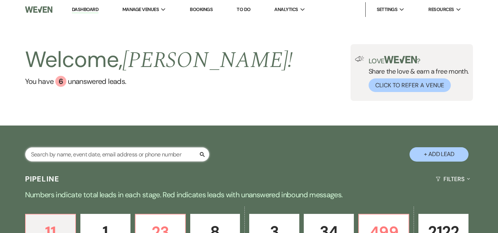
click at [125, 157] on input "text" at bounding box center [117, 154] width 184 height 14
type input "ra"
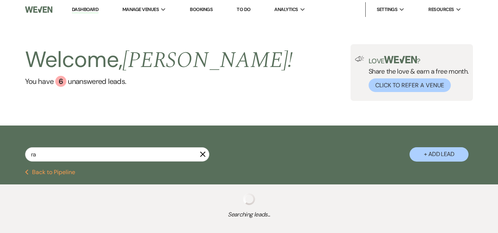
select select "2"
select select "4"
select select "2"
select select "4"
select select "6"
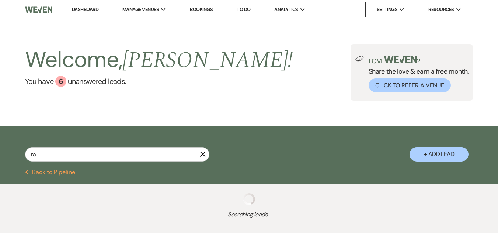
select select "2"
select select "8"
select select "4"
select select "2"
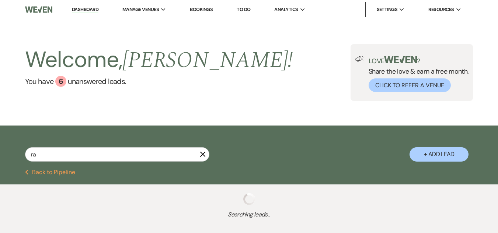
select select "6"
select select "8"
select select "6"
select select "2"
select select "6"
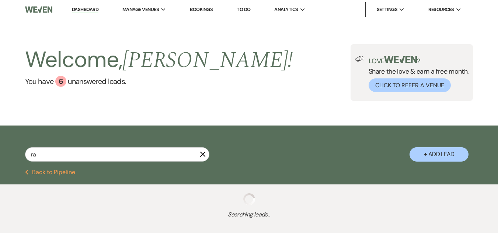
select select "2"
select select "4"
select select "6"
select select "5"
select select "6"
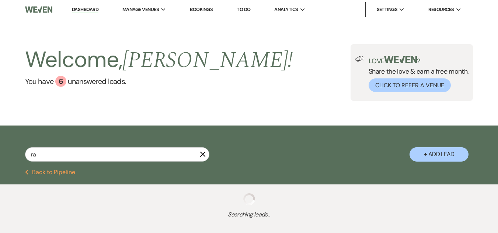
select select "6"
select select "8"
select select "5"
select select "6"
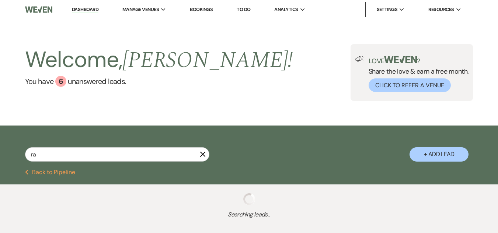
select select "6"
select select "8"
select select "5"
select select "6"
select select "8"
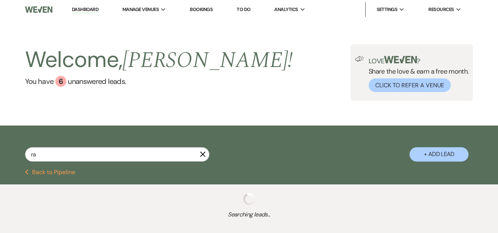
select select "5"
select select "8"
select select "1"
select select "8"
select select "5"
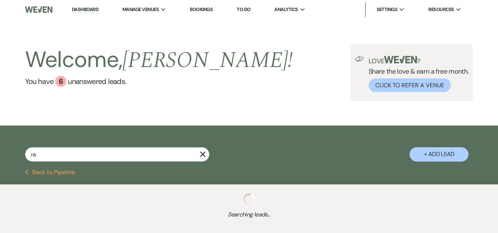
select select "8"
select select "5"
select select "8"
select select "5"
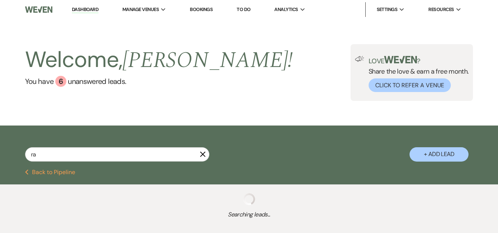
select select "6"
select select "8"
select select "5"
select select "8"
select select "4"
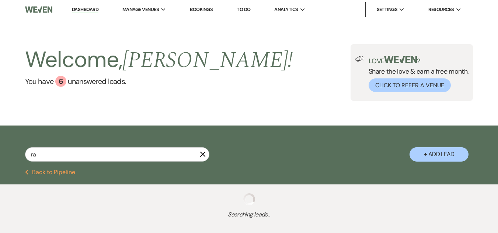
select select "8"
select select "6"
select select "8"
select select "10"
select select "8"
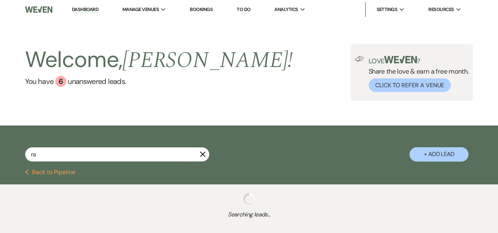
select select "5"
select select "8"
select select "5"
select select "8"
select select "5"
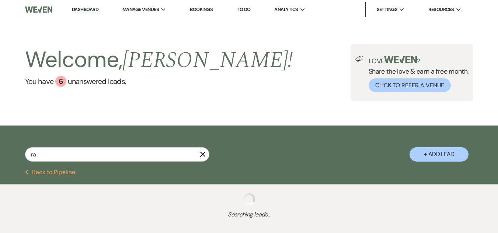
select select "8"
select select "6"
select select "8"
select select "5"
select select "8"
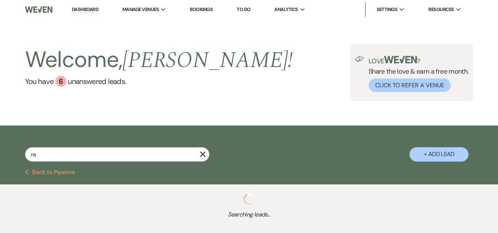
select select "10"
select select "8"
select select "10"
select select "8"
select select "5"
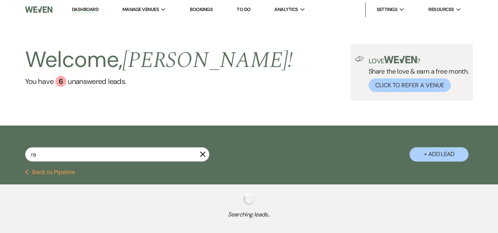
select select "8"
select select "5"
select select "8"
select select "5"
select select "8"
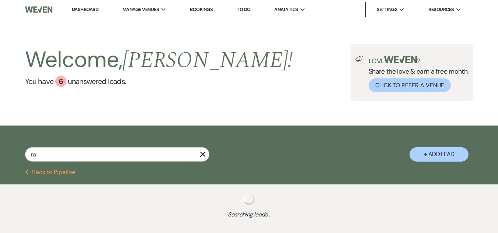
select select "1"
select select "8"
select select "5"
select select "8"
select select "5"
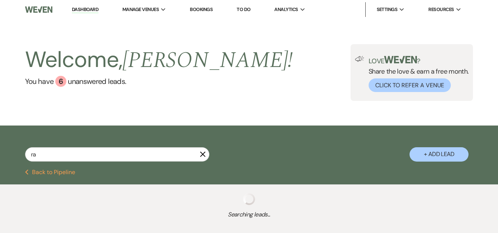
select select "8"
select select "5"
select select "8"
select select "5"
select select "8"
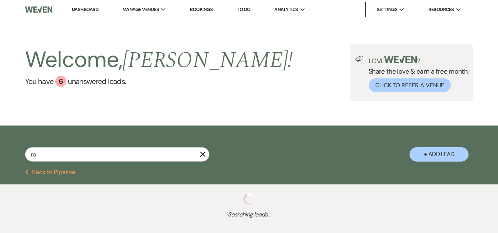
select select "5"
select select "8"
select select "5"
select select "8"
select select "5"
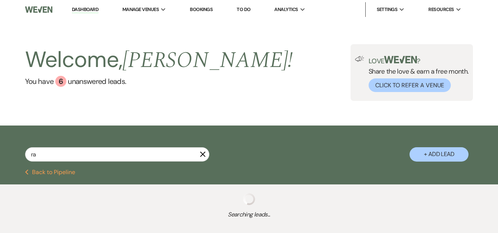
select select "8"
select select "5"
select select "8"
select select "5"
select select "8"
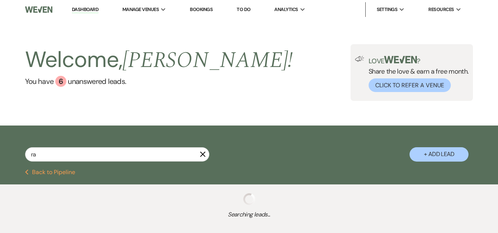
select select "5"
select select "8"
select select "5"
select select "8"
select select "5"
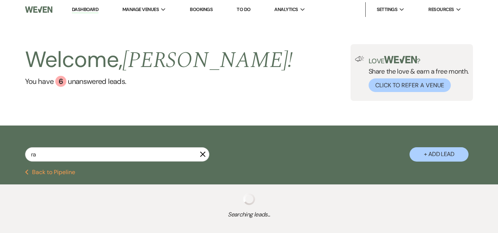
select select "8"
select select "5"
select select "8"
select select "5"
select select "8"
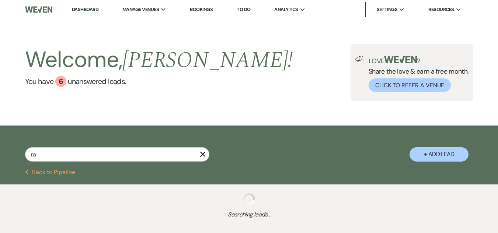
select select "5"
select select "8"
select select "5"
select select "8"
select select "5"
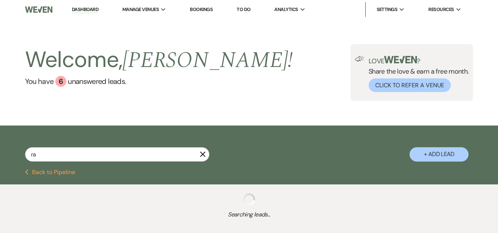
select select "8"
select select "5"
select select "8"
select select "10"
select select "8"
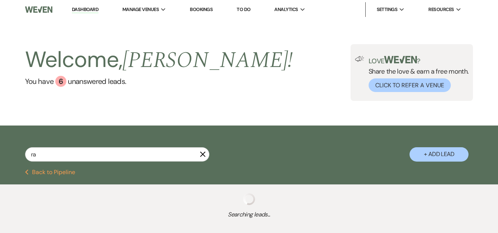
select select "5"
select select "8"
select select "5"
select select "8"
select select "5"
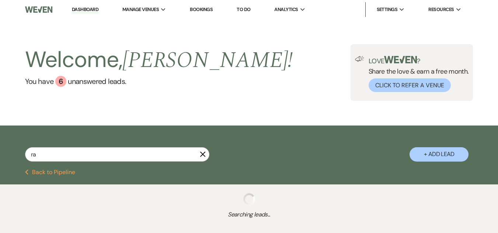
select select "8"
select select "5"
select select "8"
select select "5"
select select "8"
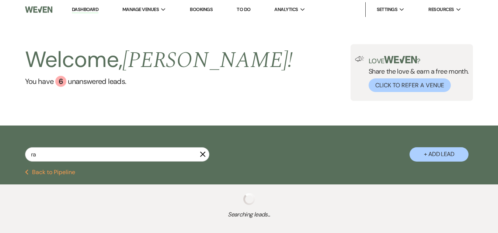
select select "5"
select select "8"
select select "1"
select select "8"
select select "5"
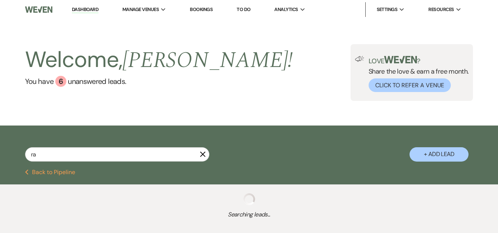
select select "8"
select select "5"
select select "8"
select select "4"
select select "8"
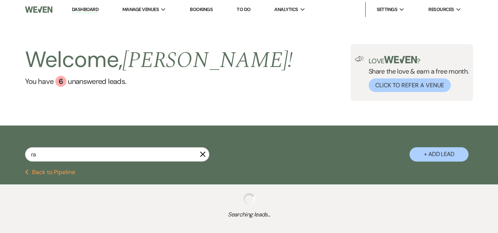
select select "5"
select select "8"
select select "4"
select select "8"
select select "5"
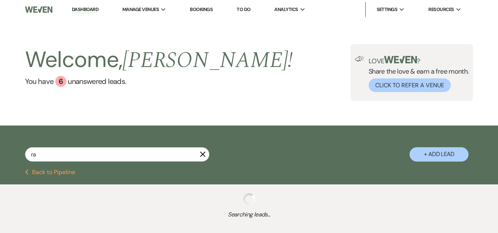
select select "8"
select select "5"
select select "8"
select select "4"
select select "8"
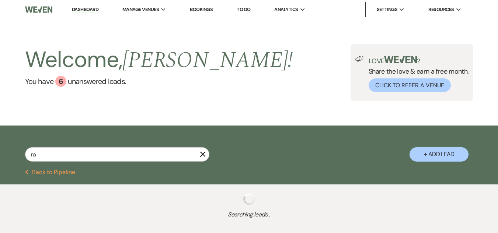
select select "5"
select select "8"
select select "4"
select select "8"
select select "5"
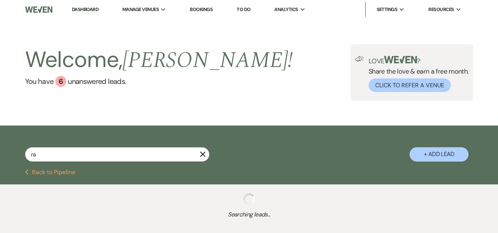
select select "8"
select select "5"
select select "8"
select select "5"
select select "8"
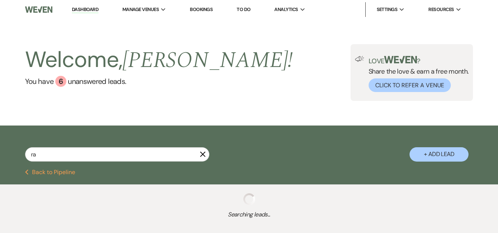
select select "5"
select select "8"
select select "5"
select select "8"
select select "5"
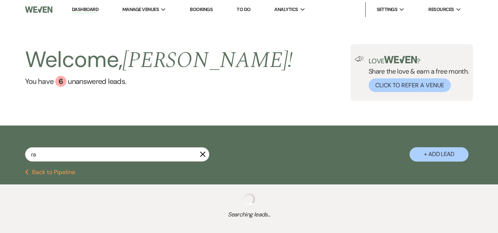
select select "8"
select select "5"
select select "8"
select select "5"
select select "8"
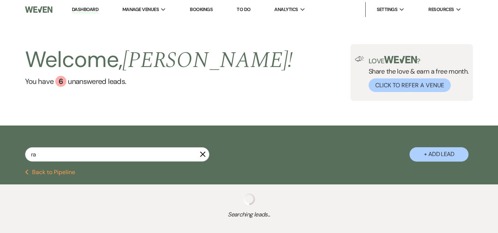
select select "5"
select select "8"
select select "5"
select select "8"
select select "5"
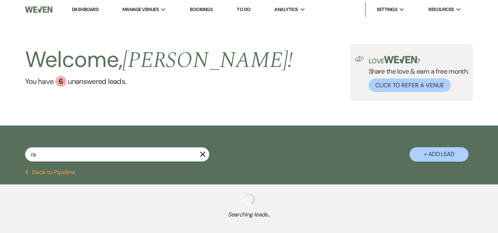
select select "8"
select select "5"
select select "8"
select select "5"
select select "8"
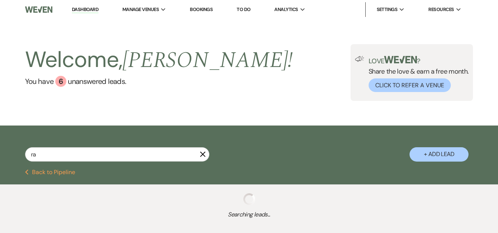
select select "5"
select select "8"
select select "5"
select select "8"
select select "5"
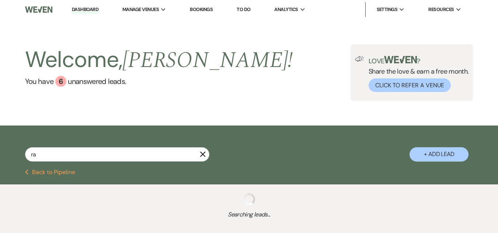
select select "8"
select select "5"
select select "8"
select select "5"
select select "8"
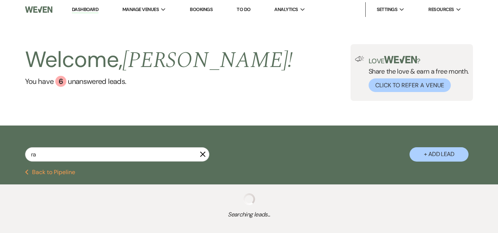
select select "11"
select select "8"
select select "6"
select select "8"
select select "5"
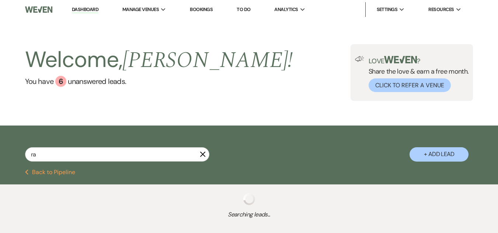
select select "8"
select select "1"
select select "8"
select select "5"
select select "8"
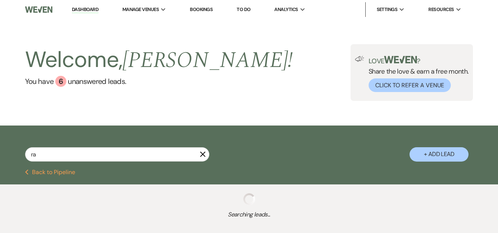
select select "5"
select select "8"
select select "5"
select select "8"
select select "1"
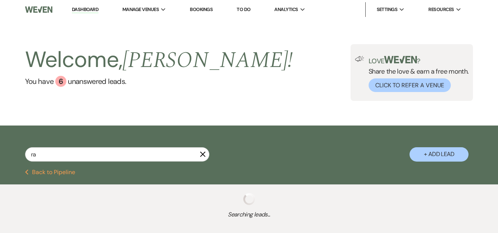
select select "8"
select select "7"
select select "8"
select select "5"
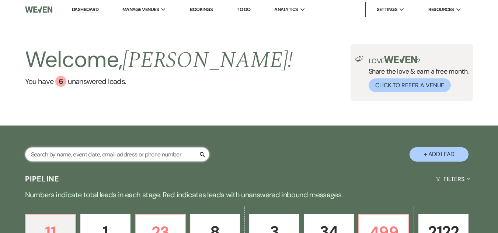
drag, startPoint x: 0, startPoint y: 0, endPoint x: 68, endPoint y: 154, distance: 168.6
click at [68, 154] on input "text" at bounding box center [117, 154] width 184 height 14
type input "[PERSON_NAME]"
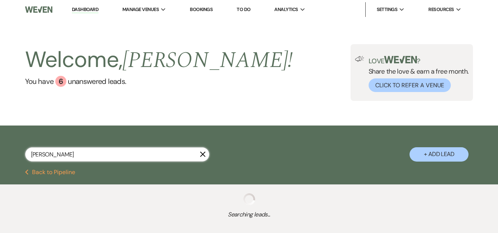
select select "6"
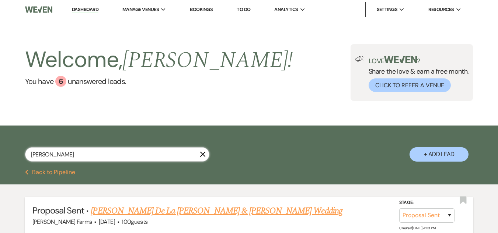
type input "[PERSON_NAME]"
click at [136, 208] on link "Josiah De La Torre & Ashton Rabas's Wedding" at bounding box center [216, 210] width 251 height 13
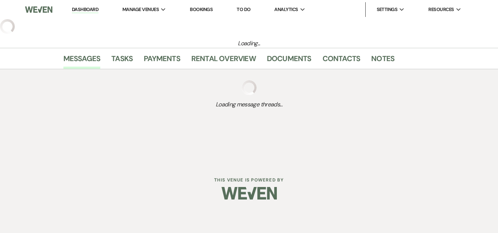
select select "6"
select select "5"
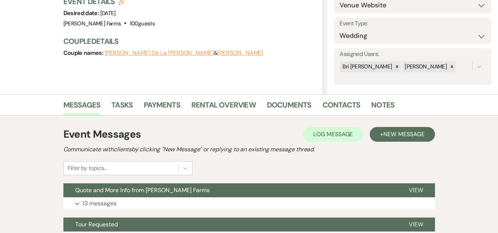
scroll to position [98, 0]
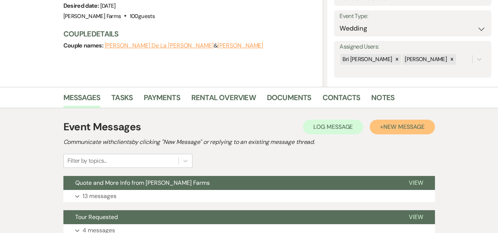
click at [409, 126] on span "New Message" at bounding box center [403, 127] width 41 height 8
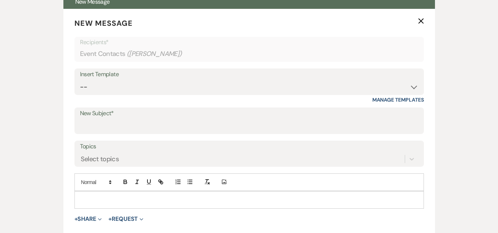
scroll to position [285, 0]
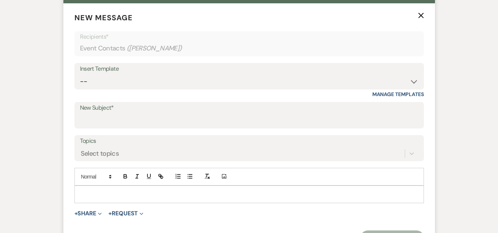
click at [155, 129] on form "New Message X Recipients* Event Contacts ( Ashton Rabas ) Insert Template -- To…" at bounding box center [248, 128] width 371 height 251
click at [144, 122] on input "New Subject*" at bounding box center [249, 120] width 338 height 14
type input "C"
click at [151, 110] on label "New Subject*" at bounding box center [249, 108] width 338 height 11
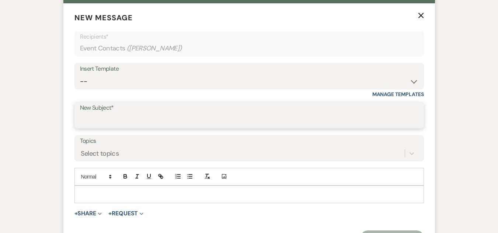
click at [151, 113] on input "New Subject*" at bounding box center [249, 120] width 338 height 14
click at [137, 114] on input "New Subject*" at bounding box center [248, 121] width 337 height 14
type input "You Are Officially Booked At [PERSON_NAME] Farms!"
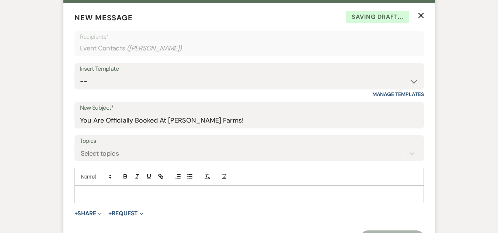
click at [129, 193] on p at bounding box center [248, 194] width 337 height 8
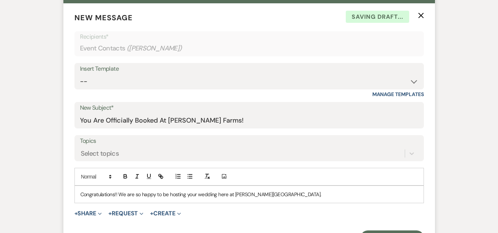
click at [146, 195] on p "Congratulations!! We are so happy to be hosting your wedding here at Schnepf Fa…" at bounding box center [248, 194] width 337 height 8
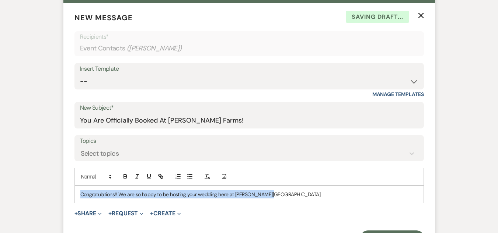
click at [146, 195] on p "Congratulations!! We are so happy to be hosting your wedding here at Schnepf Fa…" at bounding box center [248, 194] width 337 height 8
copy p "Congratulations!! We are so happy to be hosting your wedding here at Schnepf Fa…"
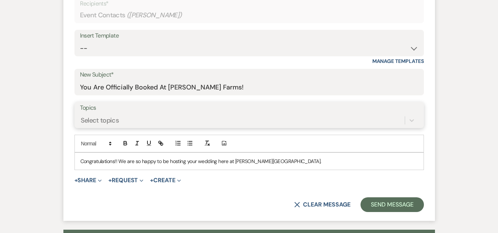
click at [153, 127] on div "Select topics" at bounding box center [249, 120] width 338 height 14
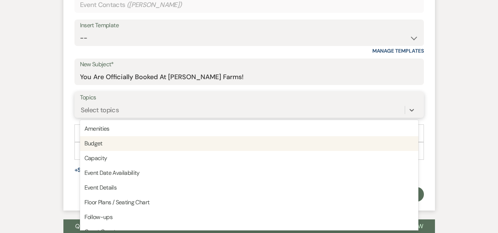
scroll to position [329, 0]
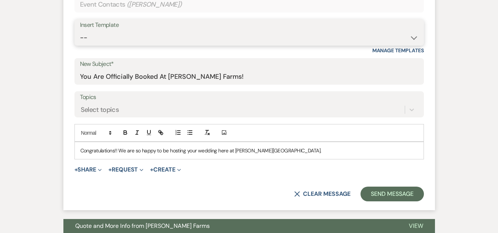
click at [123, 43] on select "-- Tour Request Response Follow Up Contract (Pre-Booked Leads) Weven Planning P…" at bounding box center [249, 38] width 338 height 14
select select "2134"
click at [80, 31] on select "-- Tour Request Response Follow Up Contract (Pre-Booked Leads) Weven Planning P…" at bounding box center [249, 38] width 338 height 14
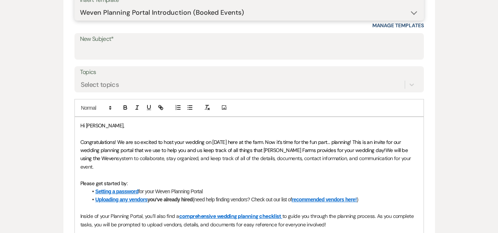
scroll to position [357, 0]
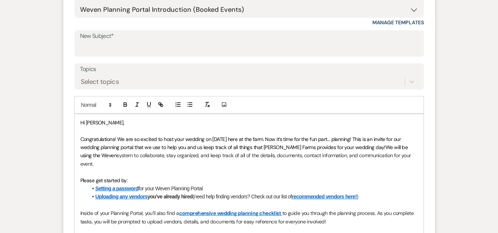
click at [101, 124] on span "Hi Ashton," at bounding box center [102, 122] width 44 height 7
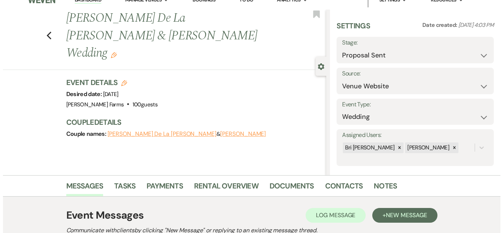
scroll to position [1, 0]
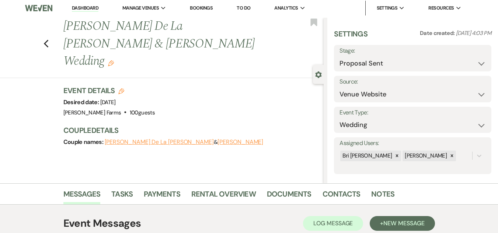
click at [124, 88] on icon "Edit" at bounding box center [121, 91] width 6 height 6
select select "674"
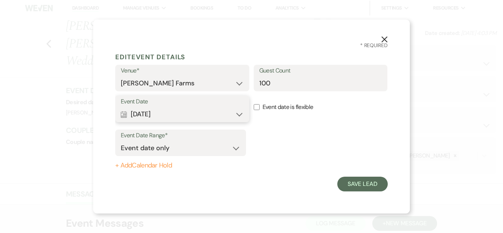
click at [214, 118] on button "Calendar Jun 07, 2026 Expand" at bounding box center [182, 114] width 123 height 15
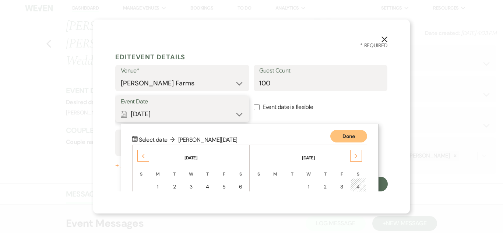
scroll to position [95, 0]
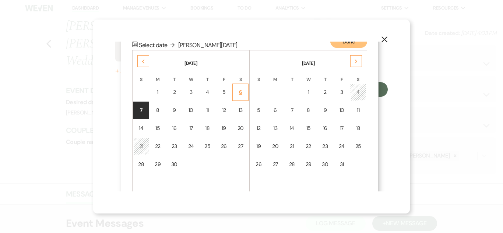
click at [242, 89] on div "6" at bounding box center [240, 92] width 7 height 8
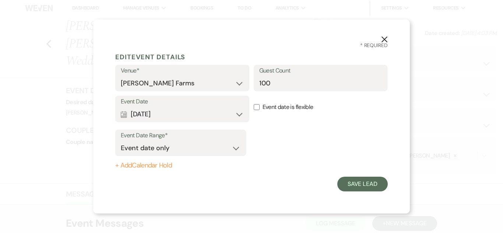
scroll to position [0, 0]
click at [359, 184] on button "Save Lead" at bounding box center [362, 184] width 50 height 15
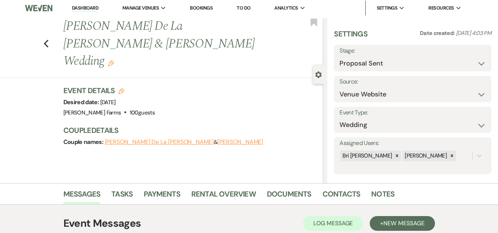
click at [114, 59] on button "Edit" at bounding box center [111, 62] width 6 height 7
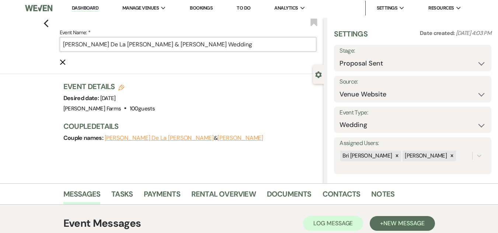
click at [65, 45] on input "Josiah De La Torre & Ashton Rabas's Wedding" at bounding box center [188, 44] width 257 height 14
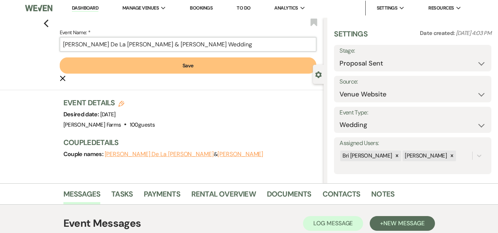
type input "[PERSON_NAME] De La [PERSON_NAME] & [PERSON_NAME] Wedding"
click at [194, 64] on button "Save" at bounding box center [188, 65] width 257 height 16
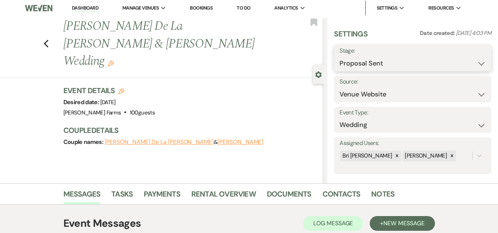
click at [358, 56] on select "Inquiry Follow Up Tour Requested Tour Confirmed Toured Proposal Sent Booked Lost" at bounding box center [412, 63] width 146 height 14
click at [357, 66] on select "Inquiry Follow Up Tour Requested Tour Confirmed Toured Proposal Sent Booked Lost" at bounding box center [412, 63] width 146 height 14
select select "7"
click at [339, 56] on select "Inquiry Follow Up Tour Requested Tour Confirmed Toured Proposal Sent Booked Lost" at bounding box center [412, 63] width 146 height 14
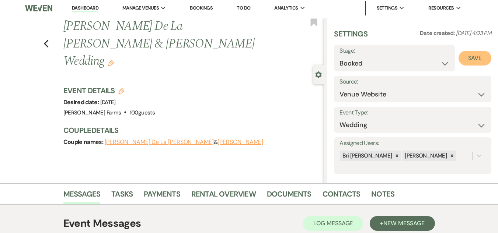
click at [467, 62] on button "Save" at bounding box center [474, 58] width 33 height 15
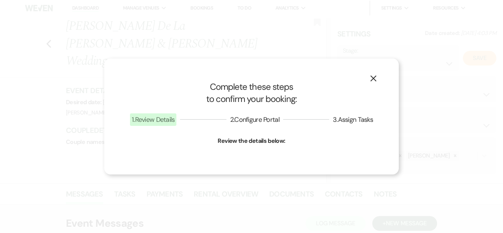
select select "1"
select select "674"
select select "false"
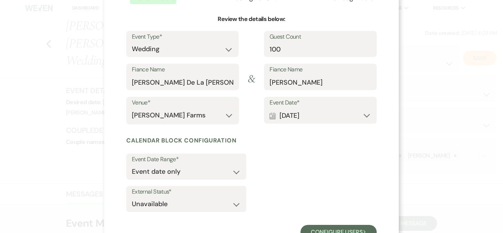
scroll to position [74, 0]
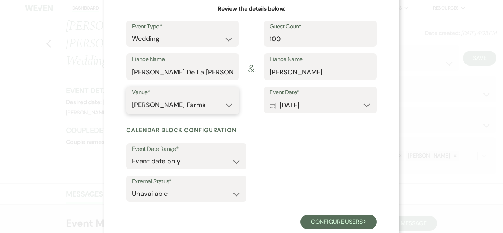
click at [227, 109] on select "[PERSON_NAME] Farms" at bounding box center [183, 105] width 102 height 14
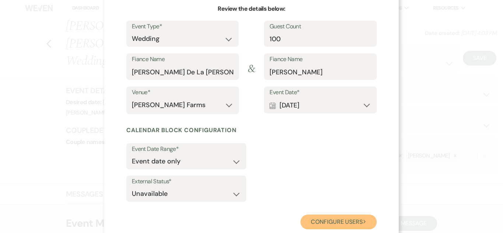
click at [341, 220] on button "Configure users Next" at bounding box center [339, 222] width 76 height 15
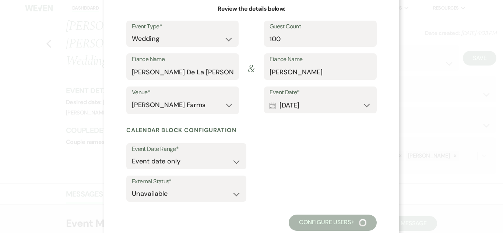
click at [341, 220] on button "Configure users Next" at bounding box center [333, 223] width 88 height 16
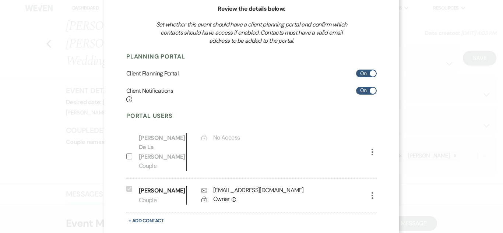
scroll to position [107, 0]
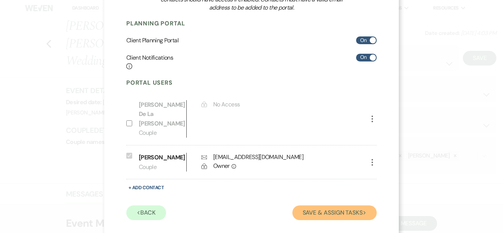
click at [354, 206] on button "Save & Assign Tasks Next" at bounding box center [335, 213] width 84 height 15
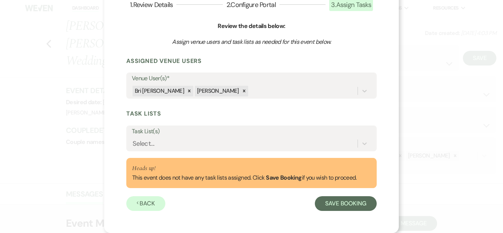
scroll to position [56, 0]
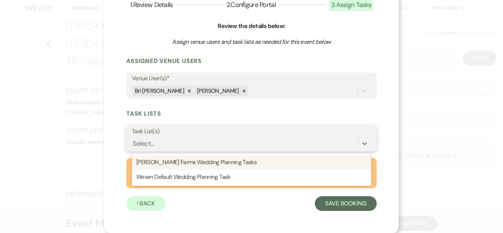
click at [271, 143] on div "Select..." at bounding box center [245, 143] width 226 height 13
click at [237, 166] on div "[PERSON_NAME] Farms Wedding Planning Tasks" at bounding box center [251, 162] width 239 height 15
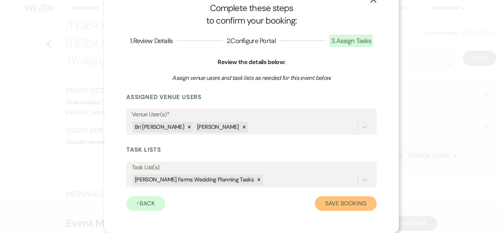
click at [357, 205] on button "Save Booking" at bounding box center [346, 203] width 62 height 15
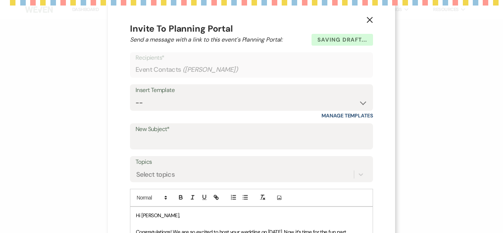
select select "5"
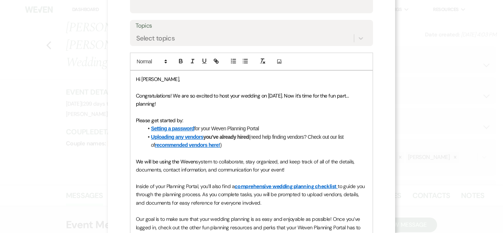
scroll to position [137, 0]
click at [153, 79] on span "Hi Ashton," at bounding box center [158, 78] width 44 height 7
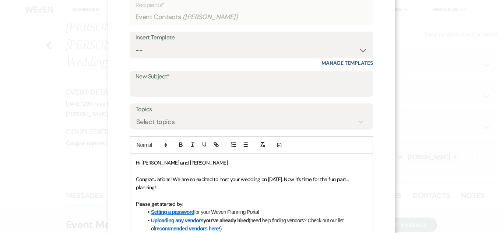
scroll to position [42, 0]
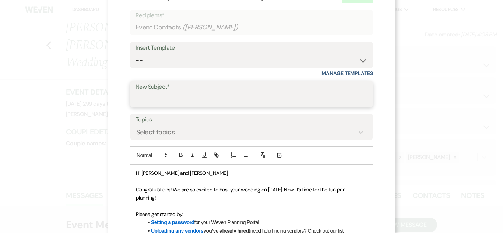
click at [283, 96] on input "New Subject*" at bounding box center [252, 99] width 232 height 14
type input "You Are Officially Booked At [PERSON_NAME] Farms!"
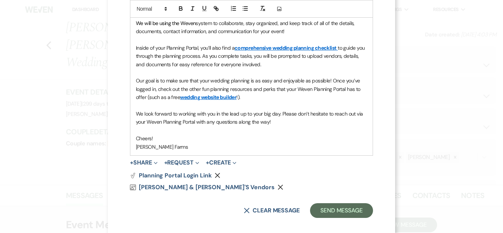
scroll to position [282, 0]
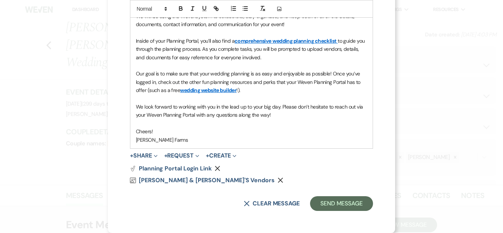
click at [276, 115] on p "We look forward to working with you in the lead up to your big day. Please don’…" at bounding box center [251, 111] width 231 height 17
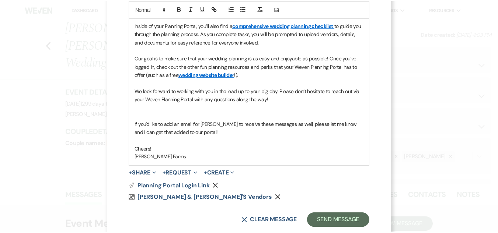
scroll to position [315, 0]
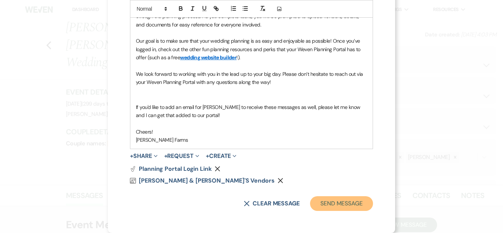
click at [330, 204] on button "Send Message" at bounding box center [341, 203] width 63 height 15
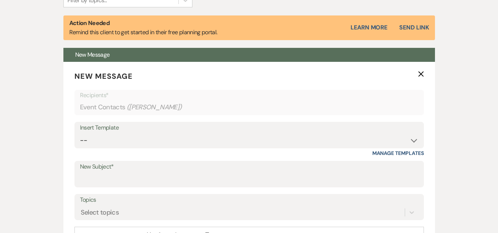
scroll to position [256, 0]
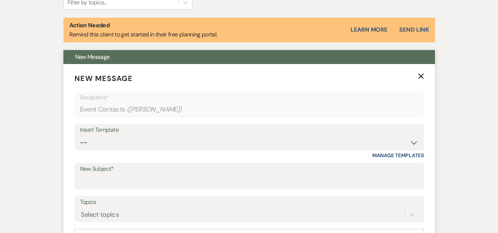
click at [422, 76] on icon "X" at bounding box center [421, 76] width 6 height 6
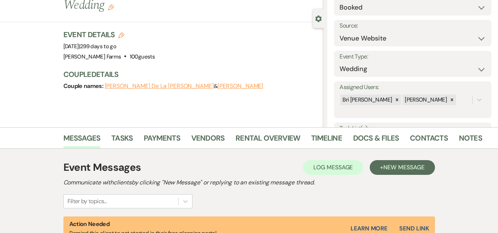
scroll to position [0, 0]
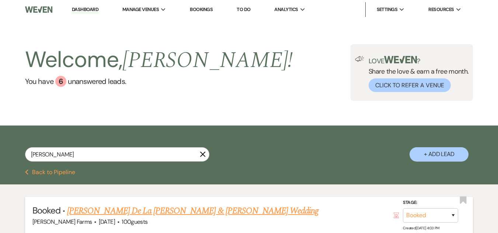
type input "[PERSON_NAME]"
click at [153, 207] on link "[PERSON_NAME] De La [PERSON_NAME] & [PERSON_NAME] Wedding" at bounding box center [192, 210] width 251 height 13
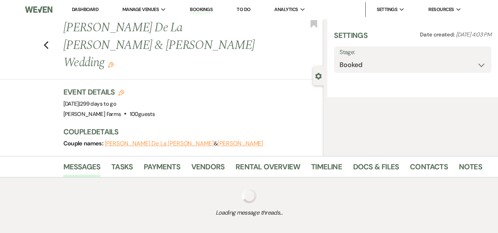
select select "5"
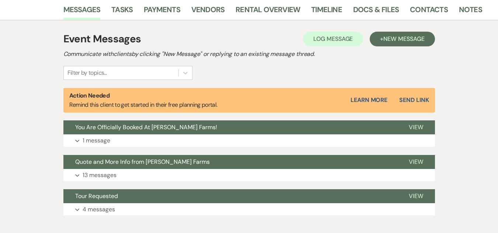
scroll to position [190, 0]
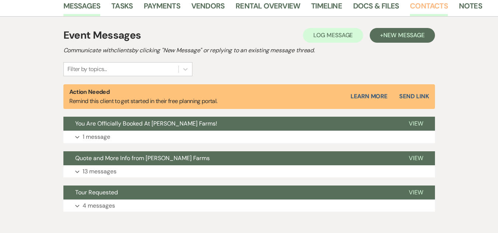
click at [432, 7] on link "Contacts" at bounding box center [429, 8] width 38 height 16
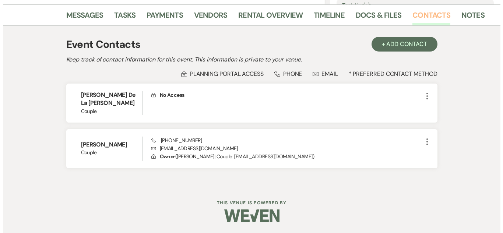
scroll to position [172, 0]
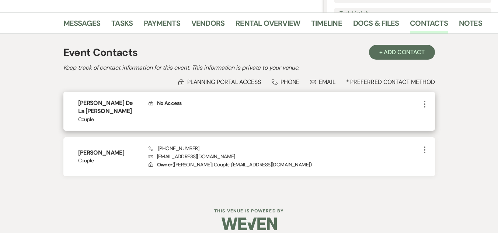
click at [422, 104] on icon "More" at bounding box center [424, 104] width 9 height 9
click at [430, 118] on icon "Pencil" at bounding box center [432, 119] width 6 height 6
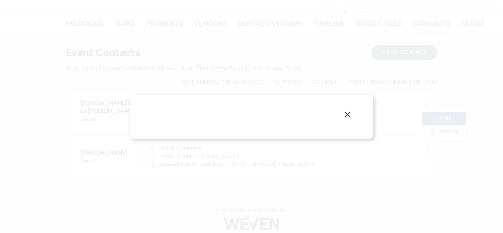
select select "1"
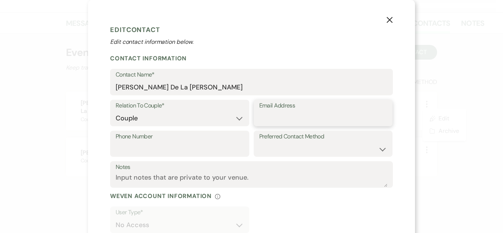
click at [260, 119] on input "Email Address" at bounding box center [323, 118] width 128 height 14
paste input "[EMAIL_ADDRESS][DOMAIN_NAME]"
type input "[EMAIL_ADDRESS][DOMAIN_NAME]"
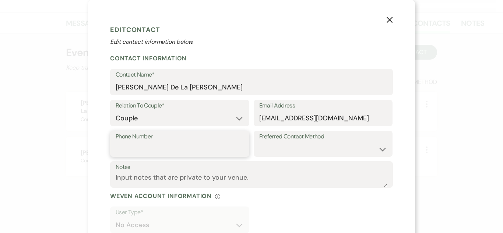
click at [138, 151] on input "Phone Number" at bounding box center [180, 149] width 128 height 14
paste input "4802678016"
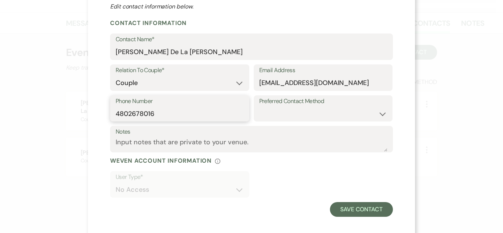
scroll to position [41, 0]
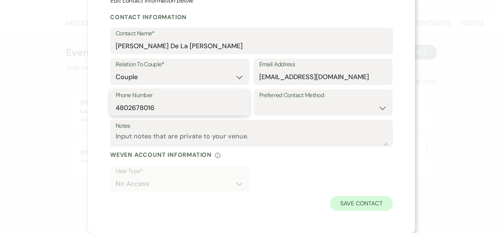
type input "4802678016"
click at [363, 196] on button "Save Contact" at bounding box center [361, 203] width 63 height 15
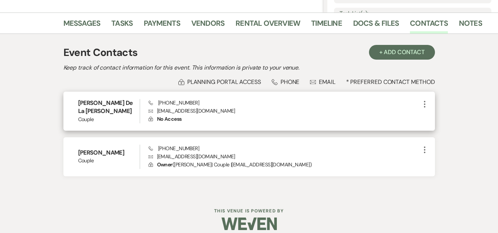
click at [425, 104] on use "button" at bounding box center [424, 104] width 1 height 7
click at [439, 120] on button "Pencil Edit" at bounding box center [442, 118] width 44 height 13
select select "1"
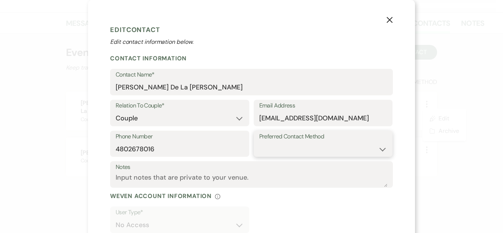
click at [353, 145] on select "Email Phone Text" at bounding box center [323, 149] width 128 height 14
select select "email"
click at [259, 142] on select "Email Phone Text" at bounding box center [323, 149] width 128 height 14
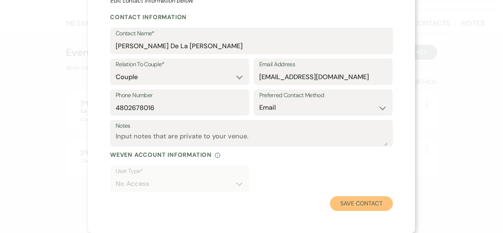
drag, startPoint x: 349, startPoint y: 207, endPoint x: 342, endPoint y: 206, distance: 7.0
click at [342, 206] on button "Save Contact" at bounding box center [361, 203] width 63 height 15
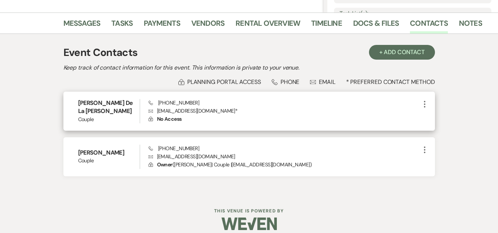
click at [424, 102] on use "button" at bounding box center [424, 104] width 1 height 7
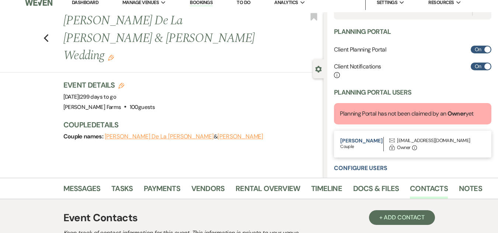
scroll to position [199, 0]
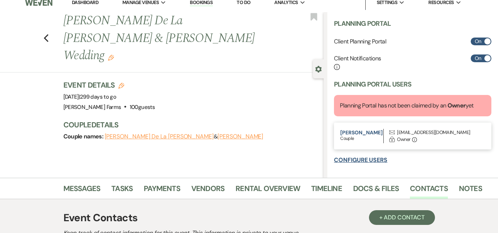
click at [378, 158] on button "Configure Users" at bounding box center [360, 160] width 53 height 6
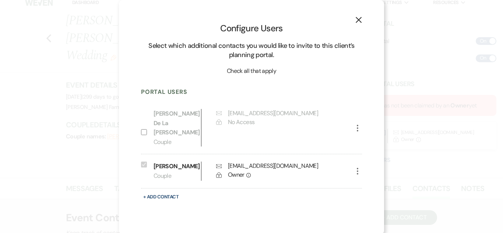
click at [143, 129] on input "Include on Planning Portal" at bounding box center [144, 132] width 6 height 6
checkbox input "true"
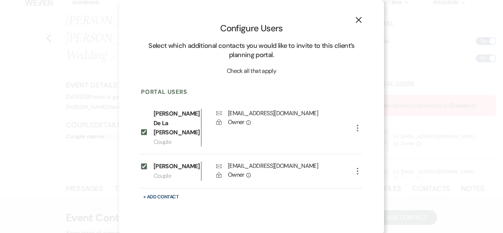
click at [363, 26] on button "X" at bounding box center [358, 19] width 11 height 13
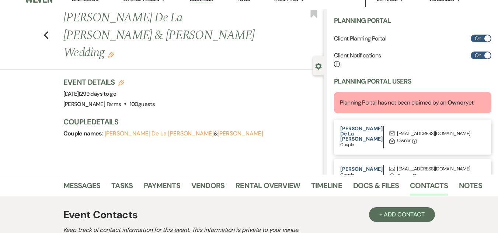
scroll to position [0, 0]
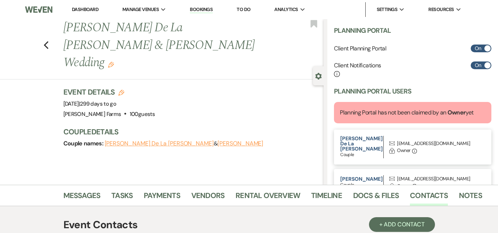
click at [92, 10] on link "Dashboard" at bounding box center [85, 9] width 27 height 6
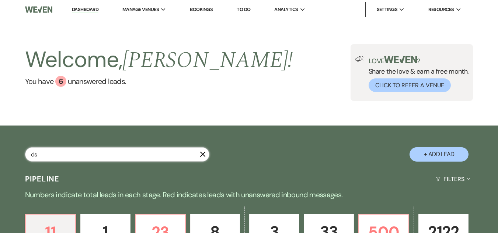
type input "ds"
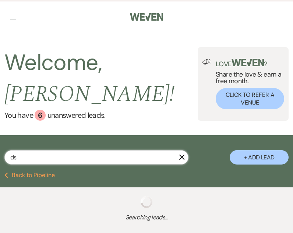
select select "8"
select select "1"
select select "4"
select select "2"
select select "8"
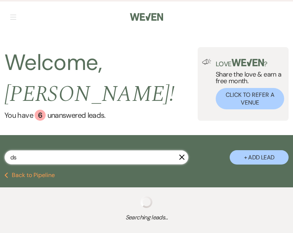
select select "6"
select select "8"
select select "5"
select select "6"
select select "8"
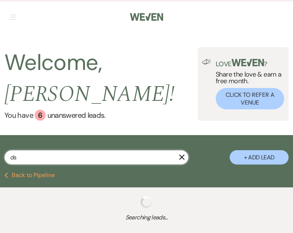
select select "4"
select select "8"
select select "6"
select select "8"
select select "5"
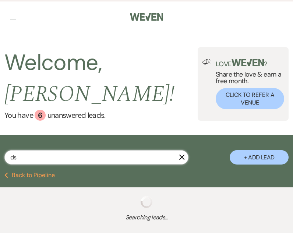
select select "8"
select select "5"
select select "8"
select select "5"
select select "8"
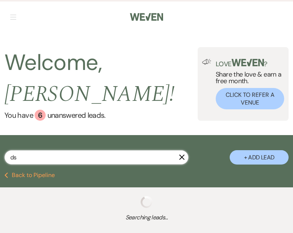
select select "3"
select select "8"
select select "5"
select select "8"
select select "6"
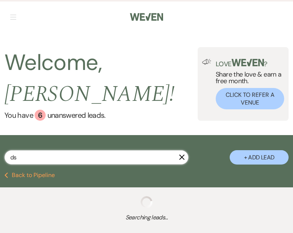
select select "8"
select select "5"
select select "8"
select select "6"
select select "8"
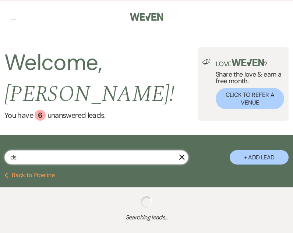
select select "11"
select select "8"
select select "5"
select select "8"
select select "5"
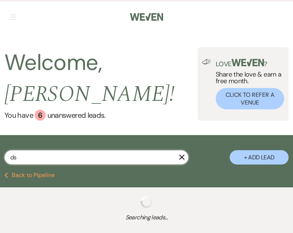
select select "8"
select select "10"
select select "8"
select select "5"
select select "8"
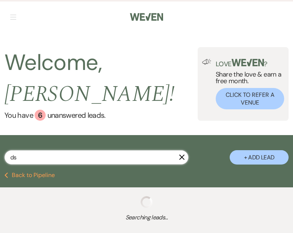
select select "5"
select select "8"
select select "5"
select select "8"
select select "5"
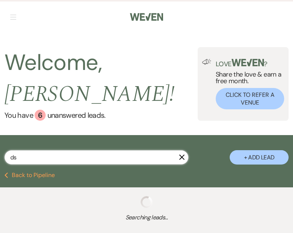
select select "8"
select select "5"
select select "8"
select select "6"
select select "8"
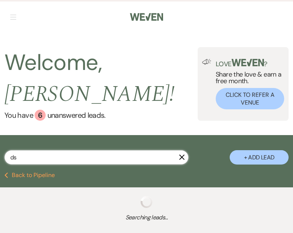
select select "5"
select select "8"
select select "5"
select select "8"
select select "5"
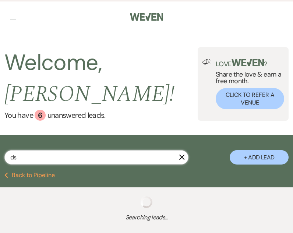
select select "8"
select select "1"
select select "8"
select select "5"
select select "8"
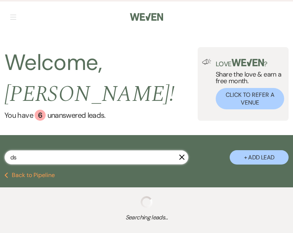
select select "8"
select select "5"
select select "8"
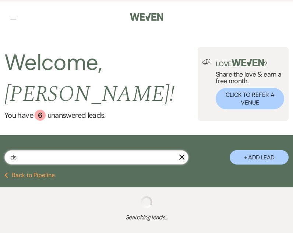
select select "5"
select select "8"
select select "5"
select select "8"
select select "5"
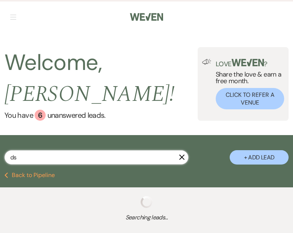
select select "8"
select select "5"
select select "8"
select select "5"
select select "8"
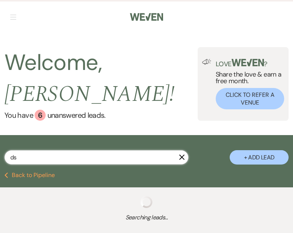
select select "1"
select select "8"
select select "6"
select select "8"
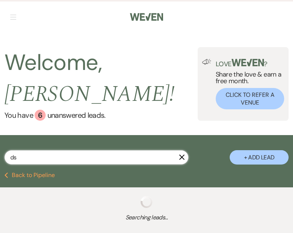
select select "1"
select select "8"
select select "6"
select select "8"
select select "1"
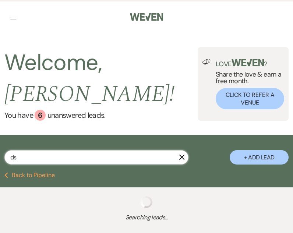
select select "8"
select select "11"
select select "8"
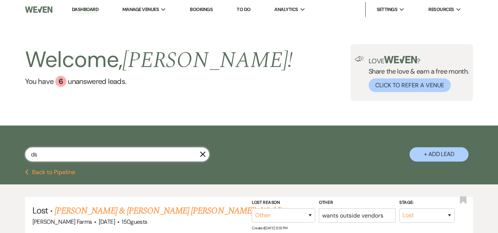
click at [91, 150] on input "ds" at bounding box center [117, 154] width 184 height 14
type input "[PERSON_NAME]"
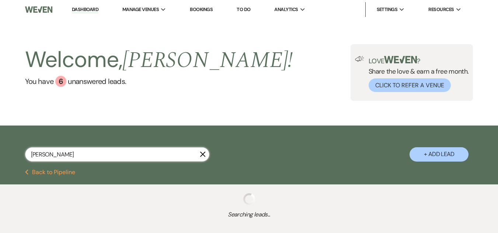
select select "4"
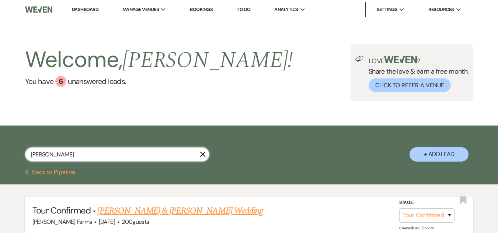
type input "[PERSON_NAME]"
click at [137, 210] on link "[PERSON_NAME] & [PERSON_NAME] Wedding" at bounding box center [179, 210] width 165 height 13
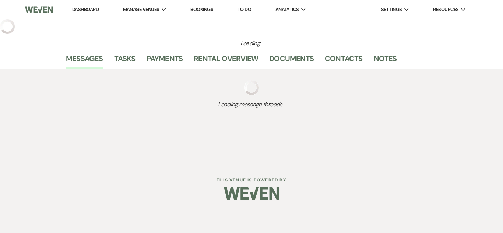
select select "4"
select select "5"
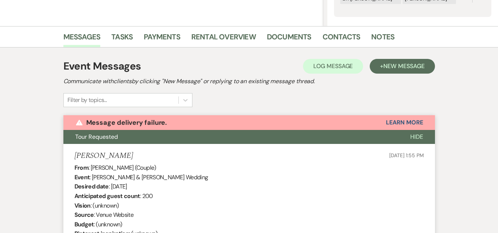
scroll to position [158, 0]
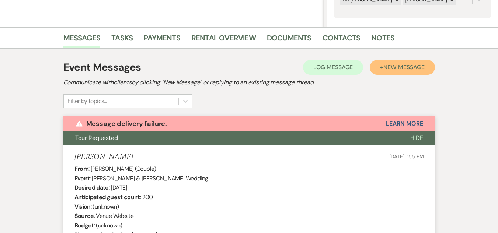
click at [411, 69] on span "New Message" at bounding box center [403, 67] width 41 height 8
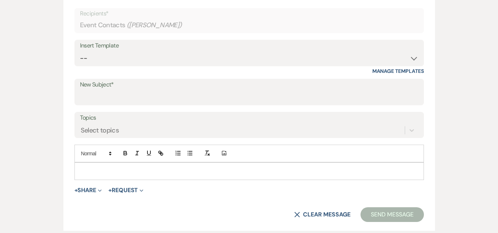
scroll to position [311, 0]
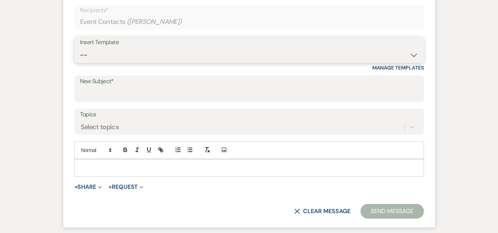
click at [220, 58] on select "-- Tour Request Response Follow Up Contract (Pre-Booked Leads) Weven Planning P…" at bounding box center [249, 55] width 338 height 14
select select "978"
click at [80, 48] on select "-- Tour Request Response Follow Up Contract (Pre-Booked Leads) Weven Planning P…" at bounding box center [249, 55] width 338 height 14
type input "Booking your event!"
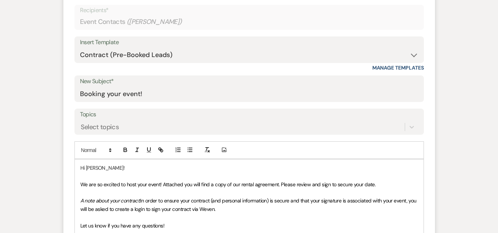
click at [280, 48] on div "Insert Template" at bounding box center [249, 42] width 338 height 11
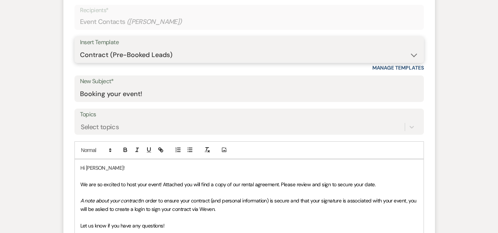
click at [307, 58] on select "-- Tour Request Response Follow Up Contract (Pre-Booked Leads) Weven Planning P…" at bounding box center [249, 55] width 338 height 14
select select "4589"
click at [80, 48] on select "-- Tour Request Response Follow Up Contract (Pre-Booked Leads) Weven Planning P…" at bounding box center [249, 55] width 338 height 14
type input "Quote and More Info from [PERSON_NAME] Farms"
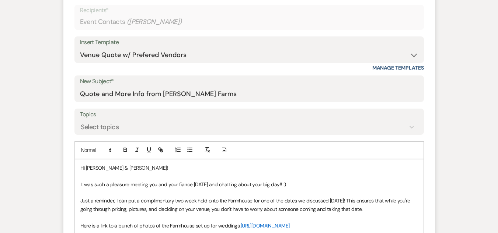
click at [158, 184] on span "It was such a pleasure meeting you and your fiance [DATE] and chatting about yo…" at bounding box center [183, 184] width 206 height 7
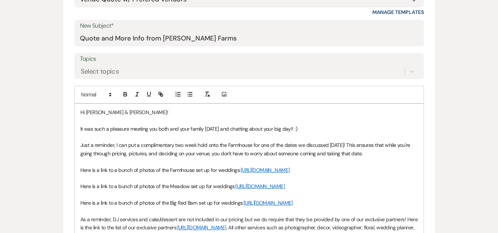
scroll to position [365, 0]
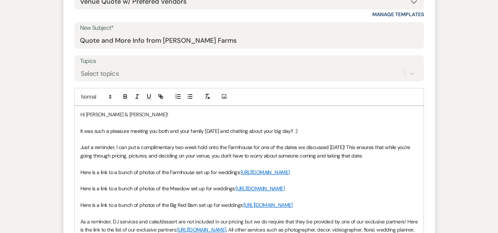
click at [262, 147] on span "Just a reminder, I can put a complimentary two week hold onto the Farmhouse for…" at bounding box center [245, 151] width 331 height 15
click at [260, 148] on span "Just a reminder, I can put a complimentary two week hold onto the Farmhouse for…" at bounding box center [245, 151] width 331 height 15
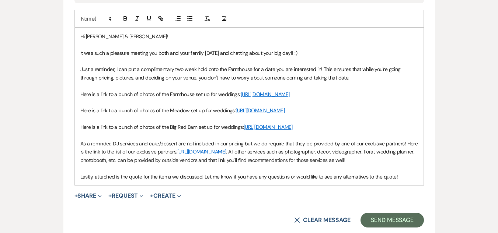
scroll to position [447, 0]
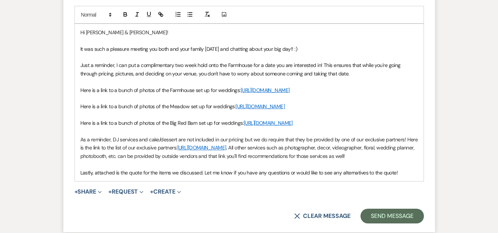
drag, startPoint x: 243, startPoint y: 157, endPoint x: 76, endPoint y: 120, distance: 170.8
drag, startPoint x: 76, startPoint y: 120, endPoint x: 244, endPoint y: 155, distance: 171.1
click at [244, 127] on p "Here is a link to a bunch of photos of the Big Red Barn set up for weddings: [U…" at bounding box center [248, 123] width 337 height 8
drag, startPoint x: 239, startPoint y: 158, endPoint x: 78, endPoint y: 122, distance: 165.5
click at [78, 122] on div "Hi [PERSON_NAME] & [PERSON_NAME]! It was such a pleasure meeting you both and y…" at bounding box center [249, 102] width 349 height 157
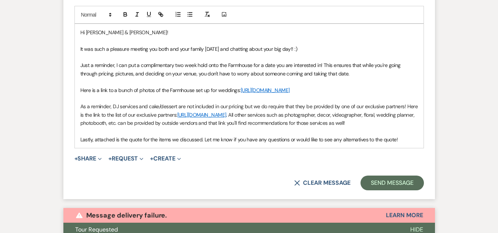
click at [119, 143] on span "Lastly, attached is the quote for the items we discussed. Let me know if you ha…" at bounding box center [239, 139] width 318 height 7
click at [144, 143] on span "Lastly, attached are the quote for the items we discussed. Let me know if you h…" at bounding box center [240, 139] width 321 height 7
click at [401, 143] on span "Lastly, attached are the quotes for the items we discussed. Let me know if you …" at bounding box center [242, 139] width 324 height 7
click at [99, 162] on span "Expand" at bounding box center [99, 159] width 6 height 8
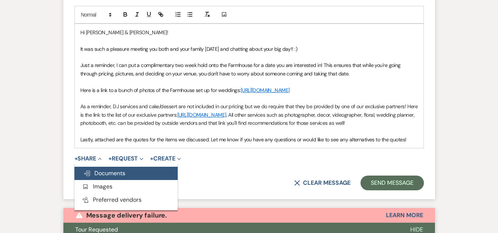
click at [108, 177] on span "Doc Upload Documents" at bounding box center [104, 173] width 42 height 8
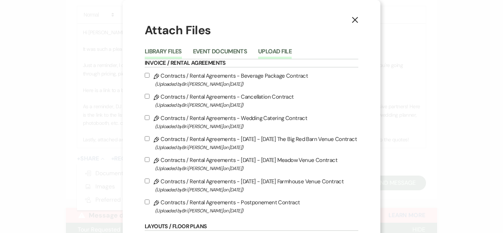
click at [271, 49] on button "Upload File" at bounding box center [275, 54] width 34 height 10
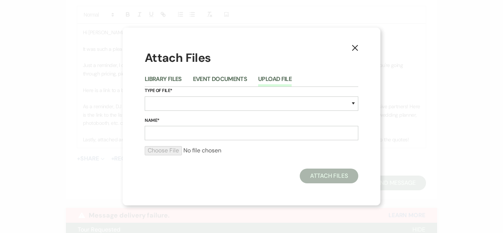
click at [271, 49] on div "X Attach Files Library Files Event Documents Upload File Type of File* Special …" at bounding box center [252, 117] width 258 height 178
click at [189, 105] on select "Special Event Insurance Vendor Certificate of Insurance Contracts / Rental Agre…" at bounding box center [252, 104] width 214 height 14
select select "8"
click at [165, 101] on select "Special Event Insurance Vendor Certificate of Insurance Contracts / Rental Agre…" at bounding box center [252, 104] width 214 height 14
click at [163, 129] on input "Name*" at bounding box center [252, 133] width 214 height 14
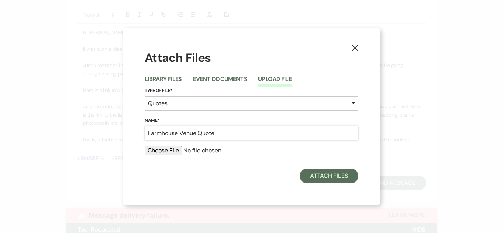
click at [198, 136] on input "Farmhouse Venue Quote" at bounding box center [252, 133] width 214 height 14
click at [231, 133] on input "Farmhouse Wedding Quote" at bounding box center [252, 133] width 214 height 14
type input "Farmhouse Wedding Quote w/ BBQ"
click at [175, 148] on input "file" at bounding box center [252, 150] width 214 height 9
type input "C:\fakepath\Farmhouse Wedding Quote - [PERSON_NAME].pdf"
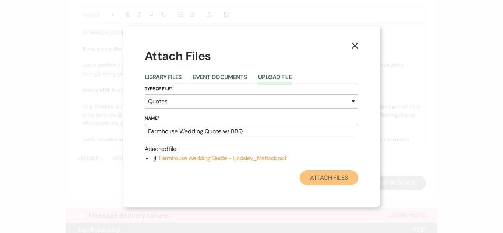
click at [332, 178] on button "Attach Files" at bounding box center [329, 178] width 59 height 15
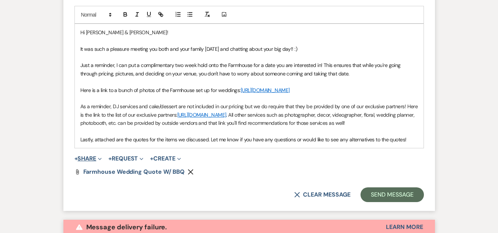
click at [102, 161] on icon "Expand" at bounding box center [100, 159] width 4 height 4
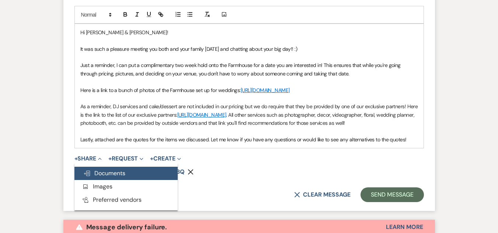
drag, startPoint x: 108, startPoint y: 197, endPoint x: 101, endPoint y: 203, distance: 9.6
click at [101, 180] on button "Doc Upload Documents" at bounding box center [125, 173] width 103 height 13
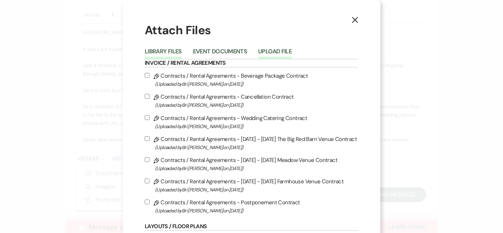
click at [282, 53] on button "Upload File" at bounding box center [275, 54] width 34 height 10
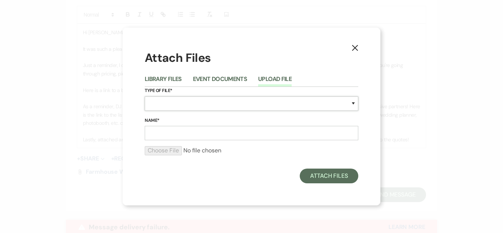
click at [169, 102] on select "Special Event Insurance Vendor Certificate of Insurance Contracts / Rental Agre…" at bounding box center [252, 104] width 214 height 14
select select "8"
click at [145, 97] on select "Special Event Insurance Vendor Certificate of Insurance Contracts / Rental Agre…" at bounding box center [252, 104] width 214 height 14
click at [158, 132] on input "Name*" at bounding box center [252, 133] width 214 height 14
click at [197, 134] on input "Farmhouse Venue Quote" at bounding box center [252, 133] width 214 height 14
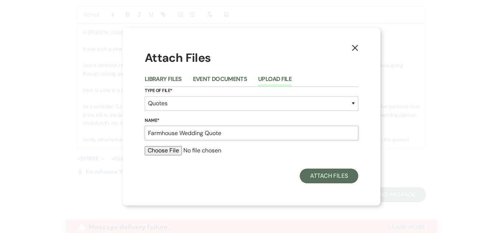
click at [231, 134] on input "Farmhouse Wedding Quote" at bounding box center [252, 133] width 214 height 14
type input "Farmhouse Wedding Quote w/ Pizza Bar"
click at [172, 151] on input "file" at bounding box center [252, 150] width 214 height 9
type input "C:\fakepath\Farmhouse Wedding Quote - Lindsley_Matlock (1).pdf"
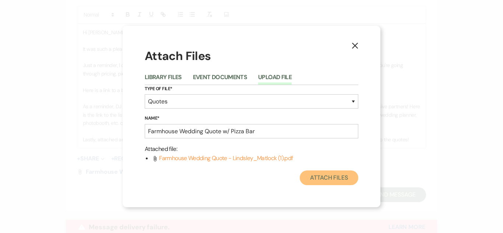
click at [328, 180] on button "Attach Files" at bounding box center [329, 178] width 59 height 15
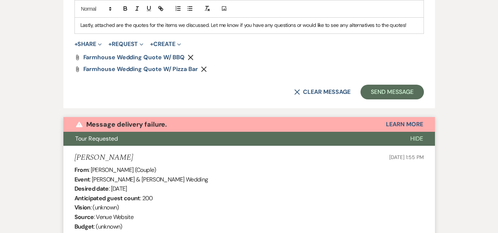
scroll to position [559, 0]
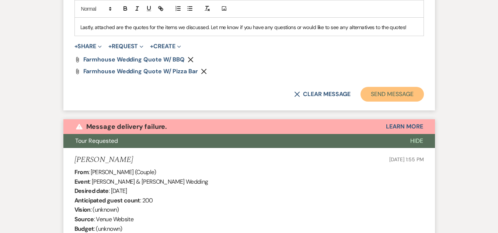
click at [395, 102] on button "Send Message" at bounding box center [391, 94] width 63 height 15
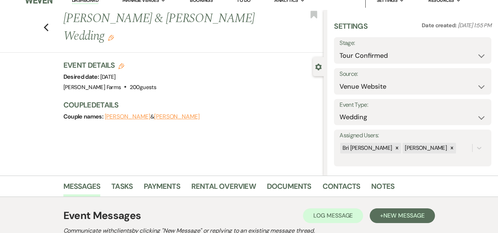
scroll to position [0, 0]
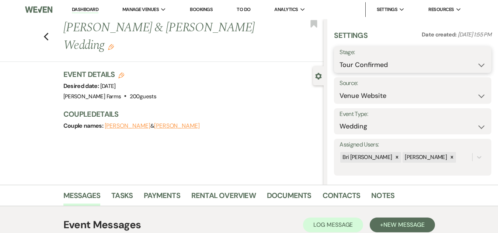
click at [413, 61] on select "Inquiry Follow Up Tour Requested Tour Confirmed Toured Proposal Sent Booked Lost" at bounding box center [412, 65] width 146 height 14
select select "6"
click at [339, 58] on select "Inquiry Follow Up Tour Requested Tour Confirmed Toured Proposal Sent Booked Lost" at bounding box center [412, 65] width 146 height 14
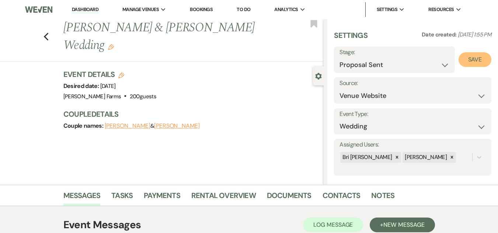
click at [467, 62] on button "Save" at bounding box center [474, 59] width 33 height 15
